Goal: Task Accomplishment & Management: Manage account settings

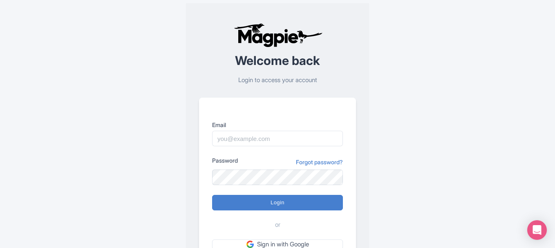
scroll to position [71, 0]
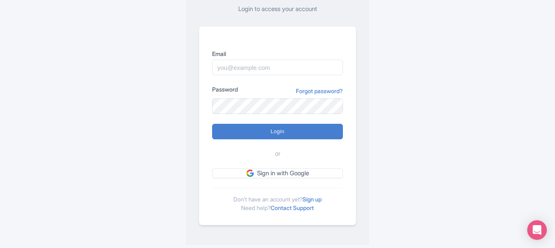
click at [311, 200] on link "Sign up" at bounding box center [312, 199] width 19 height 7
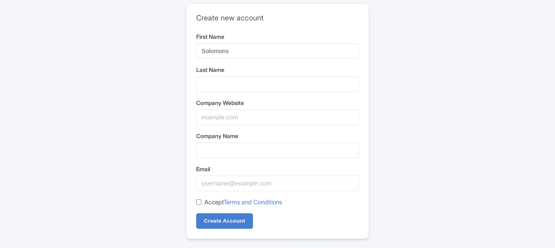
type input "Cycles"
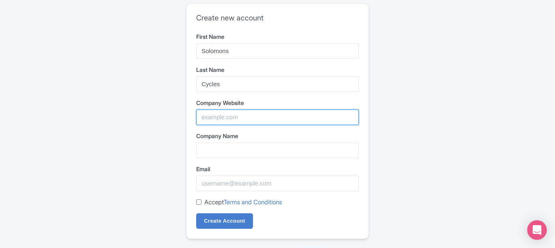
click at [238, 113] on input "Company Website" at bounding box center [277, 118] width 163 height 16
click at [243, 123] on input "Company Website" at bounding box center [277, 118] width 163 height 16
paste input "https://solomonscycles.co.za/"
type input "https://solomonscycles.co.za/"
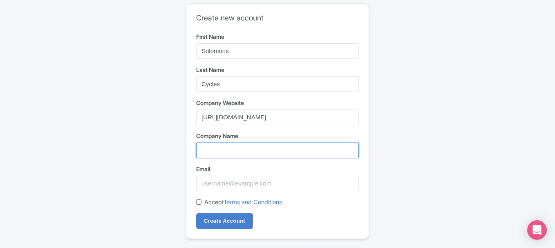
click at [240, 149] on input "Company Name" at bounding box center [277, 151] width 163 height 16
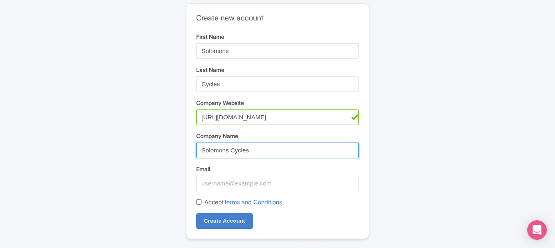
type input "Solomons Cycles"
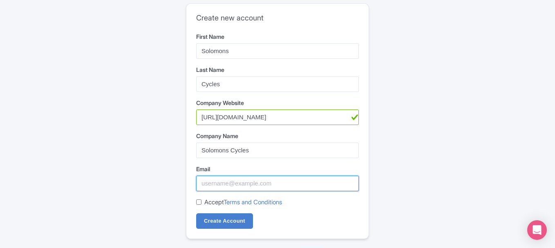
drag, startPoint x: 210, startPoint y: 176, endPoint x: 222, endPoint y: 181, distance: 12.7
click at [210, 176] on input "Email" at bounding box center [277, 184] width 163 height 16
type input "Solomonscycles57@gmail.com"
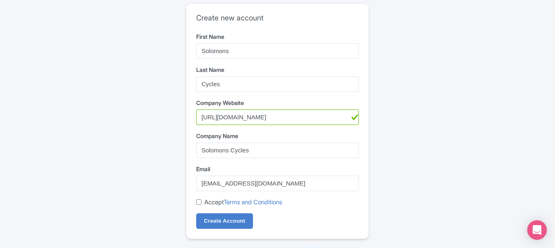
click at [200, 201] on input "Accept Terms and Conditions" at bounding box center [198, 202] width 5 height 5
checkbox input "true"
click at [217, 224] on input "Create Account" at bounding box center [224, 221] width 57 height 16
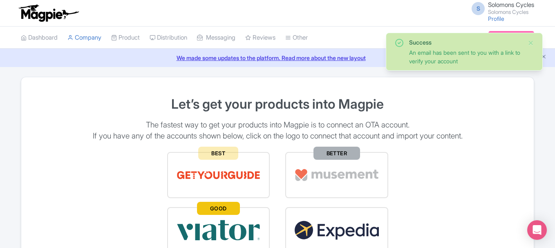
click at [500, 14] on small "Solomons Cycles" at bounding box center [511, 11] width 46 height 5
click at [493, 17] on link "Profile" at bounding box center [496, 18] width 16 height 7
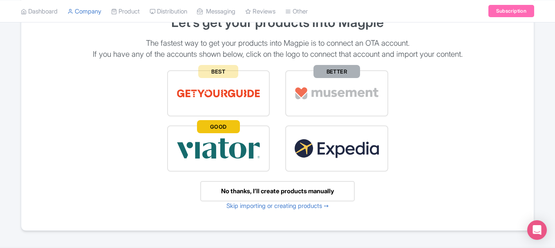
scroll to position [106, 0]
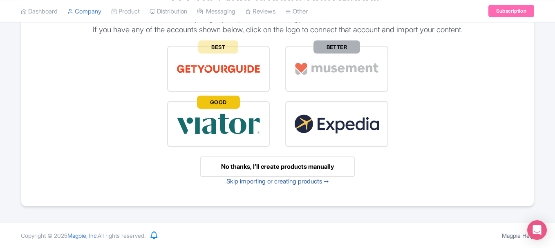
click at [261, 182] on link "Skip importing or creating products ➙" at bounding box center [277, 181] width 103 height 8
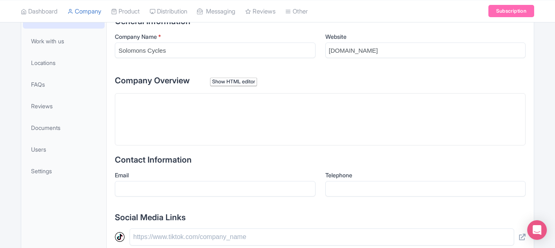
scroll to position [141, 0]
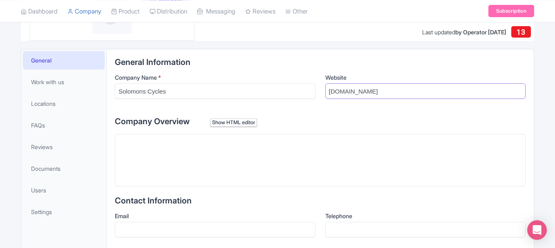
click at [388, 93] on input "[DOMAIN_NAME]" at bounding box center [425, 91] width 201 height 16
paste input "[URL][DOMAIN_NAME][PERSON_NAME]"
paste input "text"
type input "[URL][DOMAIN_NAME][PERSON_NAME]"
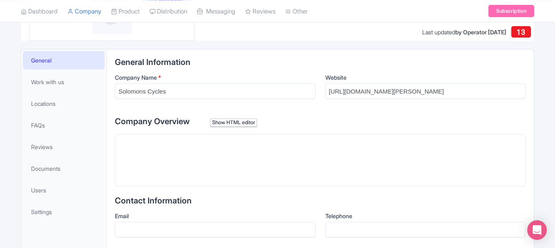
scroll to position [0, 0]
click at [208, 173] on trix-editor at bounding box center [320, 160] width 411 height 52
paste trix-editor "<div>&nbsp;For fast climbs and precise handling, a <strong>[PERSON_NAME] MTB 29…"
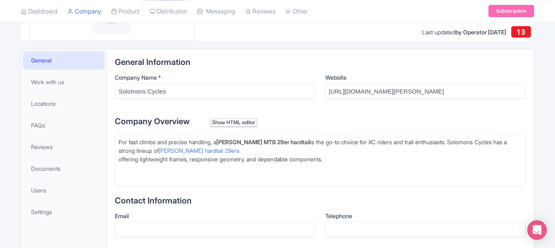
click at [274, 155] on div "For fast climbs and precise handling, a [PERSON_NAME] MTB 29er hardtail is the …" at bounding box center [321, 146] width 404 height 17
type trix-editor "<div>&nbsp;For fast climbs and precise handling, a <strong>[PERSON_NAME] MTB 29…"
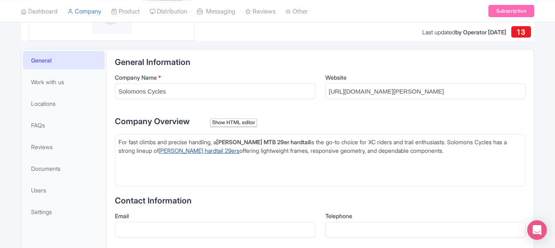
click at [163, 149] on link "[PERSON_NAME] hardtail 29ers" at bounding box center [199, 150] width 81 height 7
click at [159, 150] on link "[PERSON_NAME] hardtail 29ers" at bounding box center [199, 150] width 81 height 7
drag, startPoint x: 148, startPoint y: 150, endPoint x: 189, endPoint y: 151, distance: 41.7
click at [189, 151] on link "[PERSON_NAME] hardtail 29ers" at bounding box center [199, 150] width 81 height 7
click at [240, 122] on div "Show HTML editor" at bounding box center [233, 123] width 47 height 9
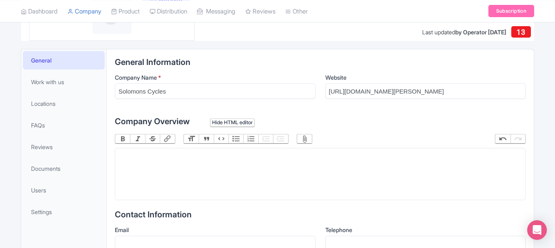
drag, startPoint x: 224, startPoint y: 149, endPoint x: 185, endPoint y: 154, distance: 39.6
click at [184, 156] on trix-editor at bounding box center [320, 174] width 411 height 52
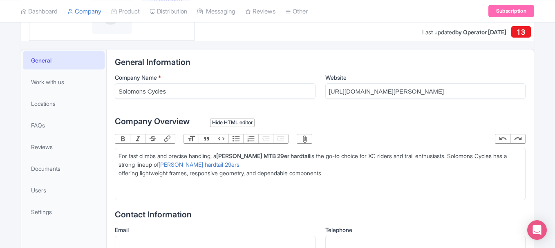
click at [243, 118] on label "Company Overview Hide HTML editor" at bounding box center [320, 121] width 411 height 12
click at [233, 128] on div "Company Overview Hide HTML editor Bold Italic Strikethrough Link Heading Quote …" at bounding box center [320, 157] width 411 height 85
click at [240, 124] on div "Hide HTML editor" at bounding box center [232, 123] width 45 height 9
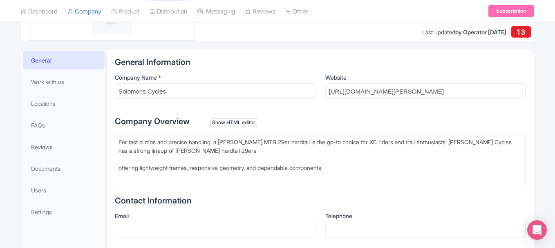
type trix-editor "<div>&nbsp;For fast climbs and precise handling, a [PERSON_NAME] MTB 29er hardt…"
click at [183, 155] on div "For fast climbs and precise handling, a [PERSON_NAME] MTB 29er hardtail is the …" at bounding box center [321, 151] width 404 height 26
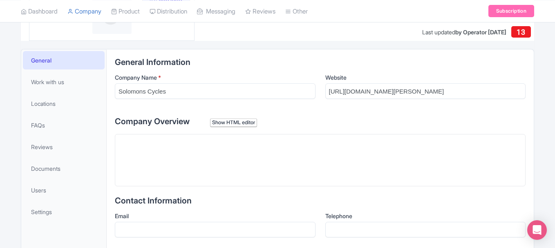
paste trix-editor "<div>For fast climbs and precise handling, a [PERSON_NAME] MTB 29er hardtail is…"
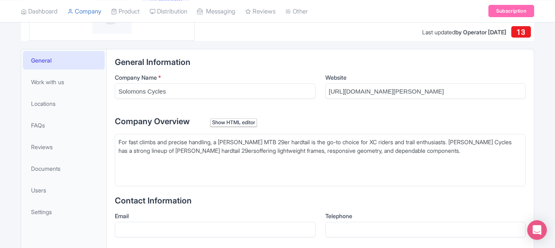
type trix-editor "<div>For fast climbs and precise handling, a [PERSON_NAME] MTB 29er hardtail is…"
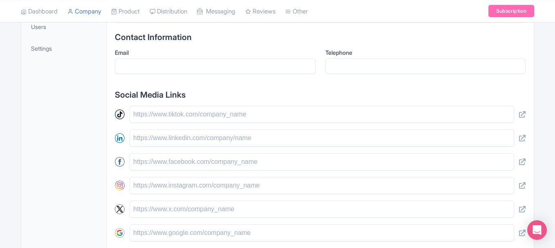
scroll to position [427, 0]
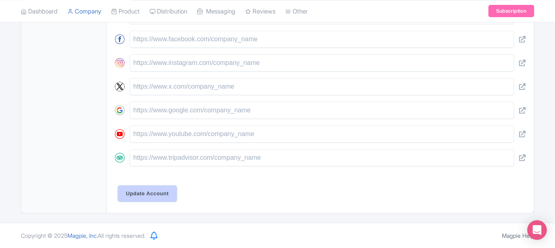
click at [154, 188] on input "Update Account" at bounding box center [147, 194] width 58 height 16
